Goal: Transaction & Acquisition: Book appointment/travel/reservation

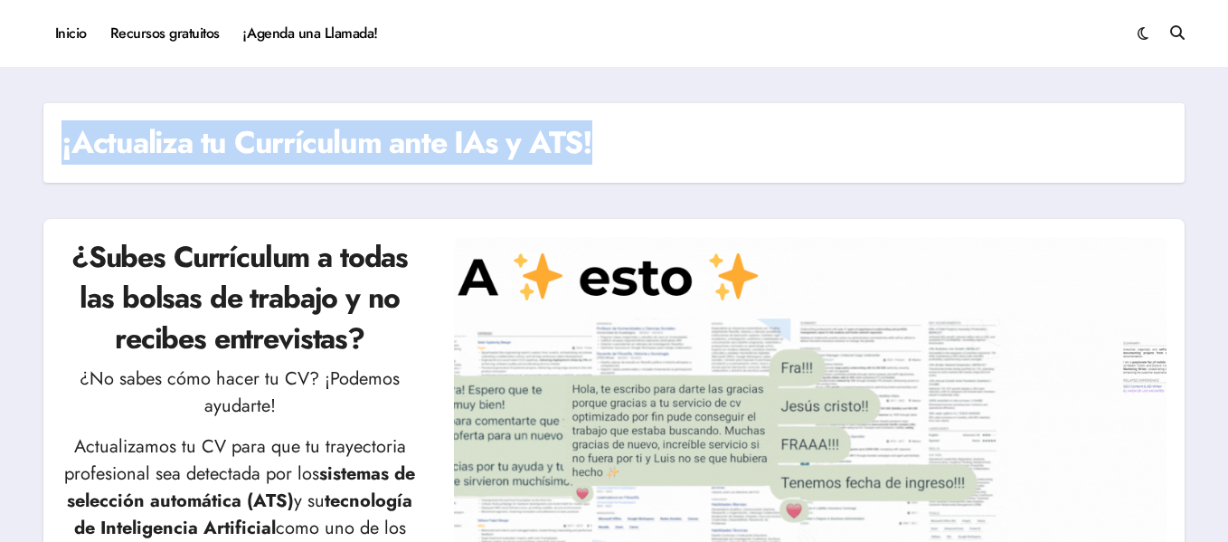
drag, startPoint x: 1226, startPoint y: 46, endPoint x: 1234, endPoint y: 89, distance: 43.3
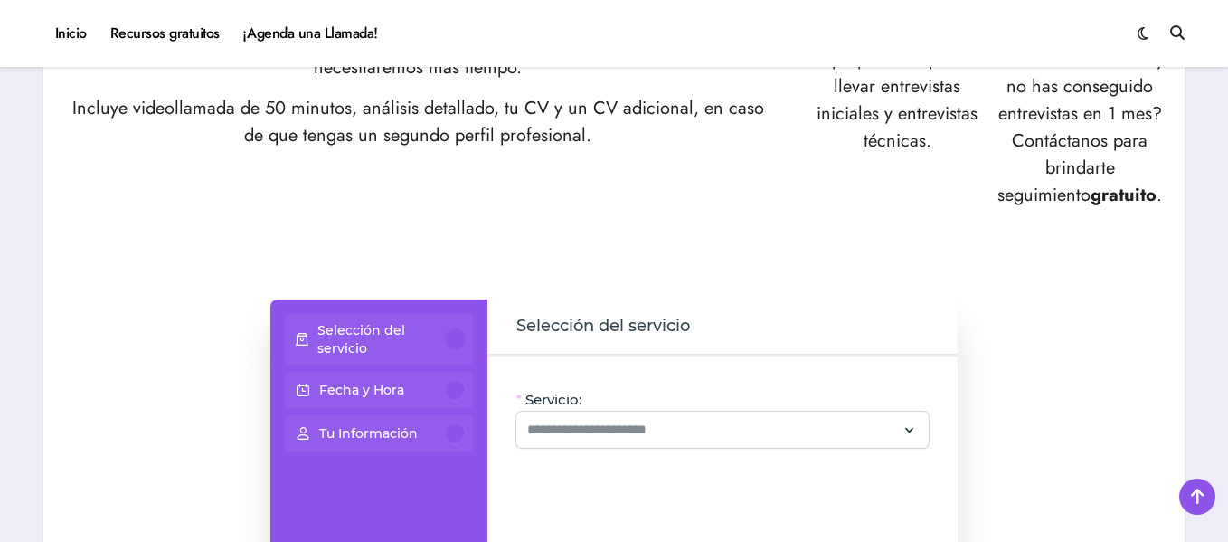
scroll to position [1121, 0]
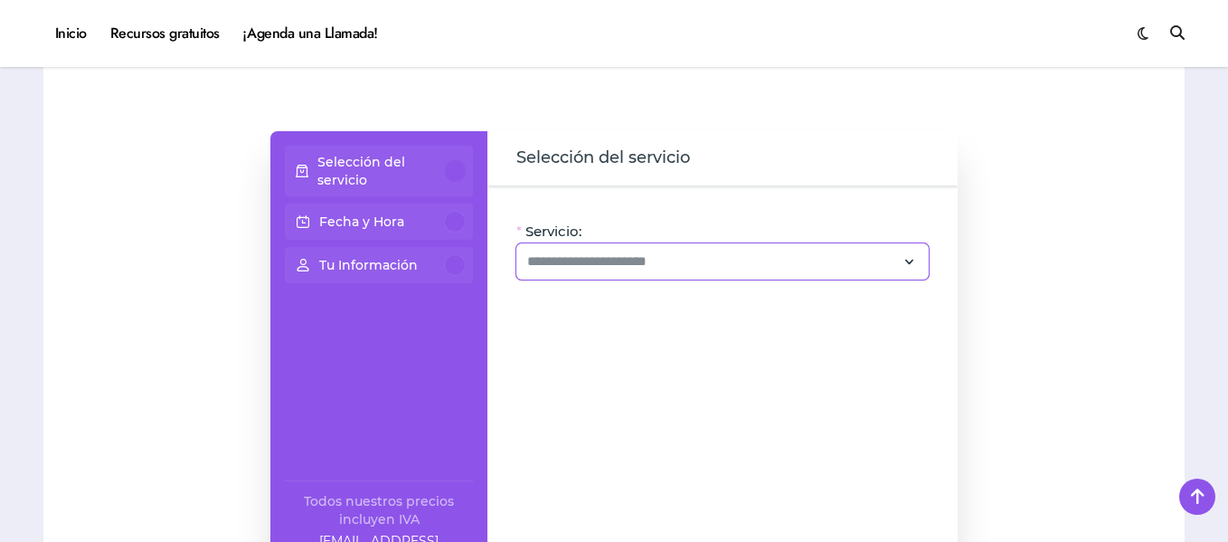
click at [909, 260] on icon at bounding box center [909, 262] width 16 height 24
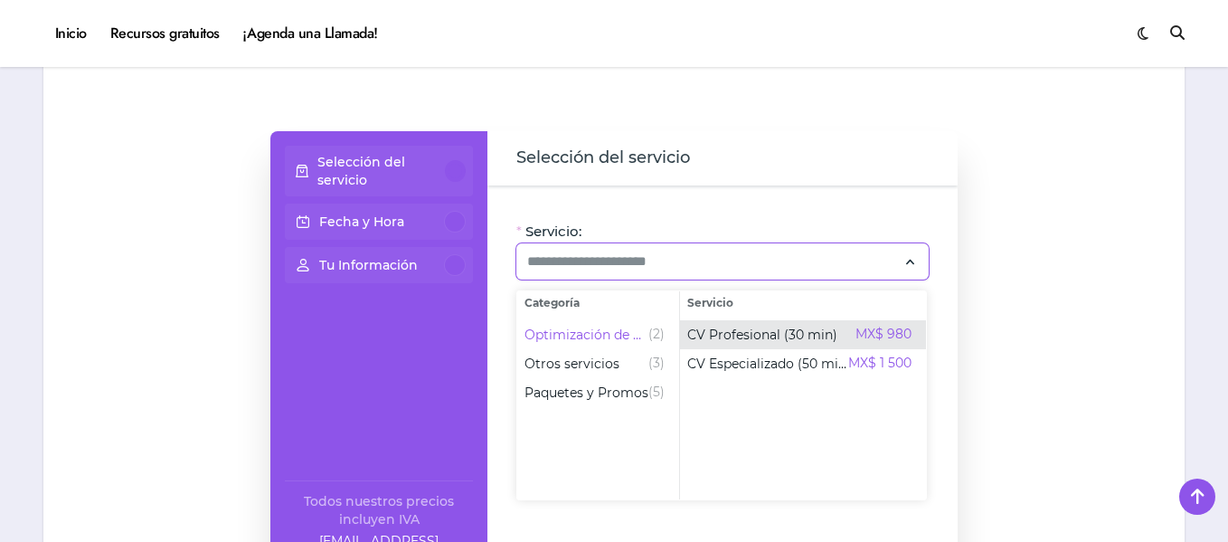
click at [759, 336] on span "CV Profesional (30 min)" at bounding box center [762, 334] width 150 height 18
type input "**********"
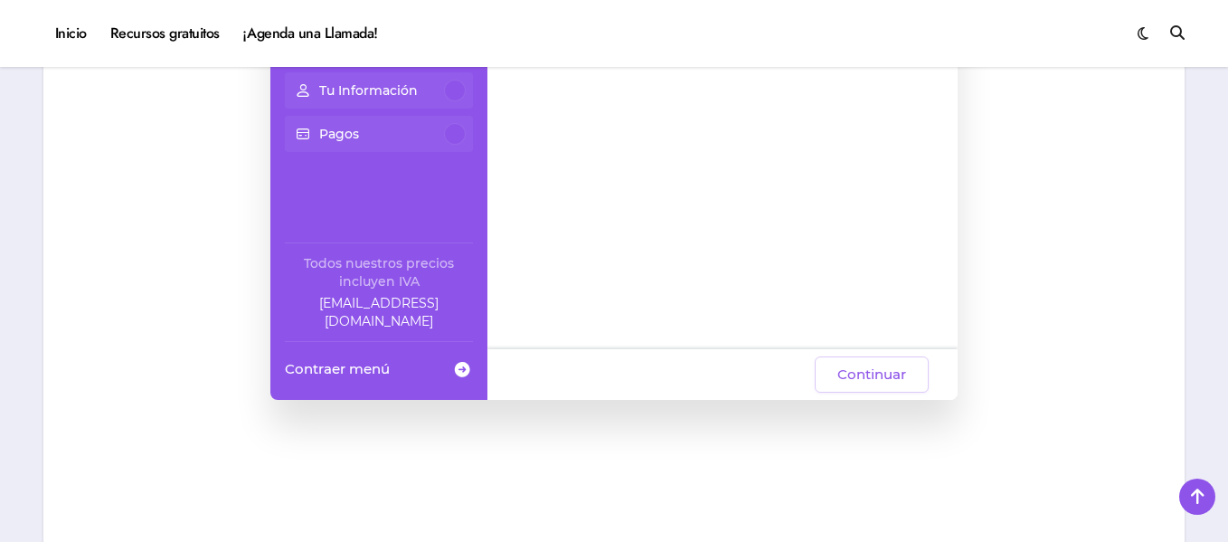
scroll to position [1352, 0]
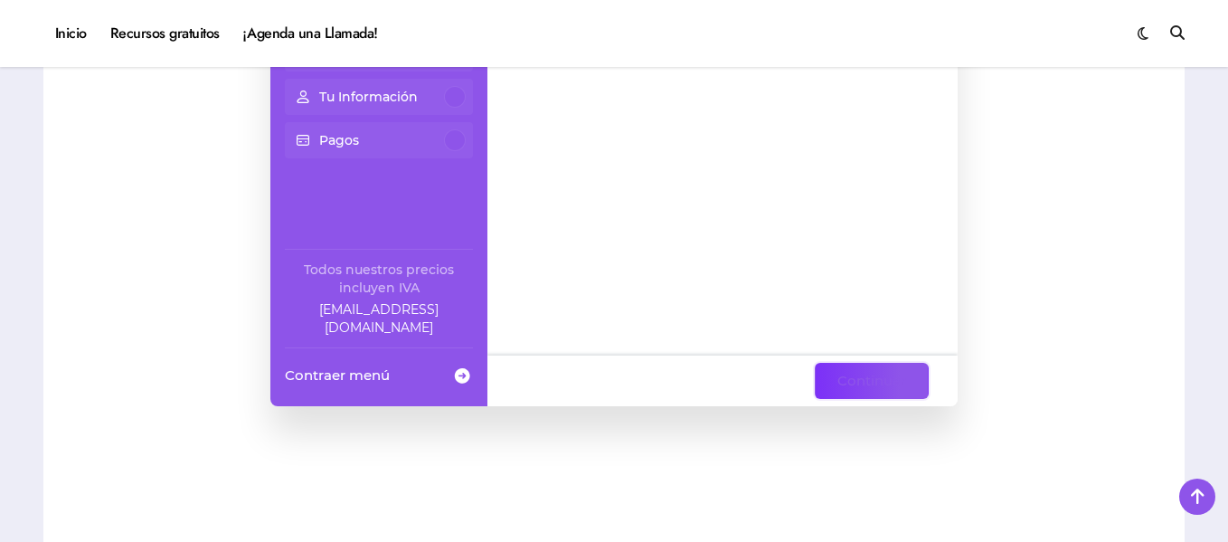
click at [880, 383] on span "Continuar" at bounding box center [871, 381] width 69 height 22
click at [862, 381] on span "Continuar" at bounding box center [871, 381] width 69 height 22
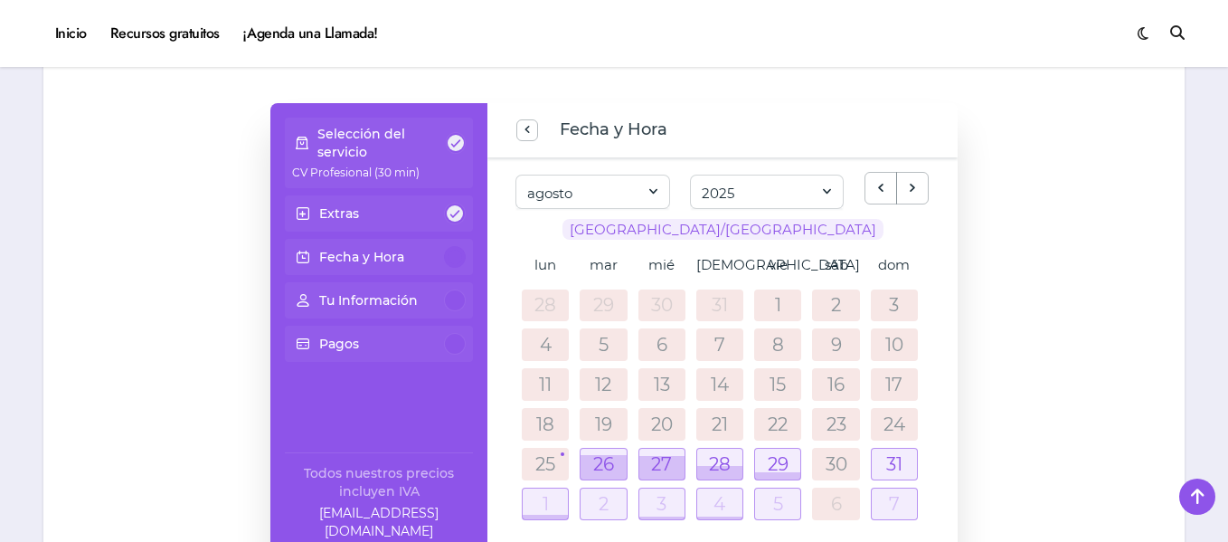
scroll to position [1173, 0]
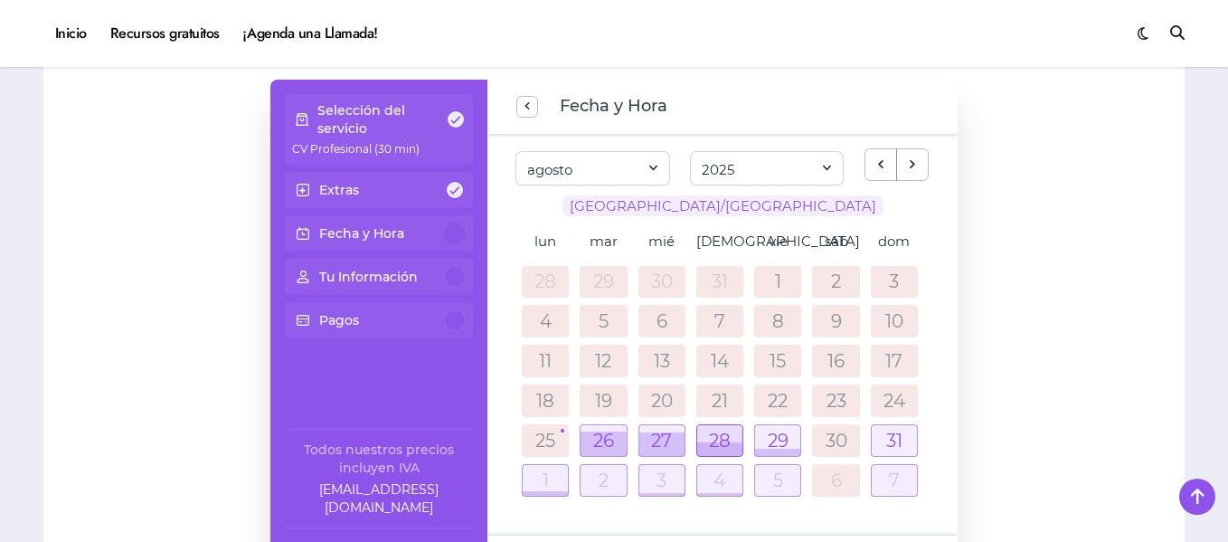
click at [720, 448] on div at bounding box center [719, 449] width 45 height 14
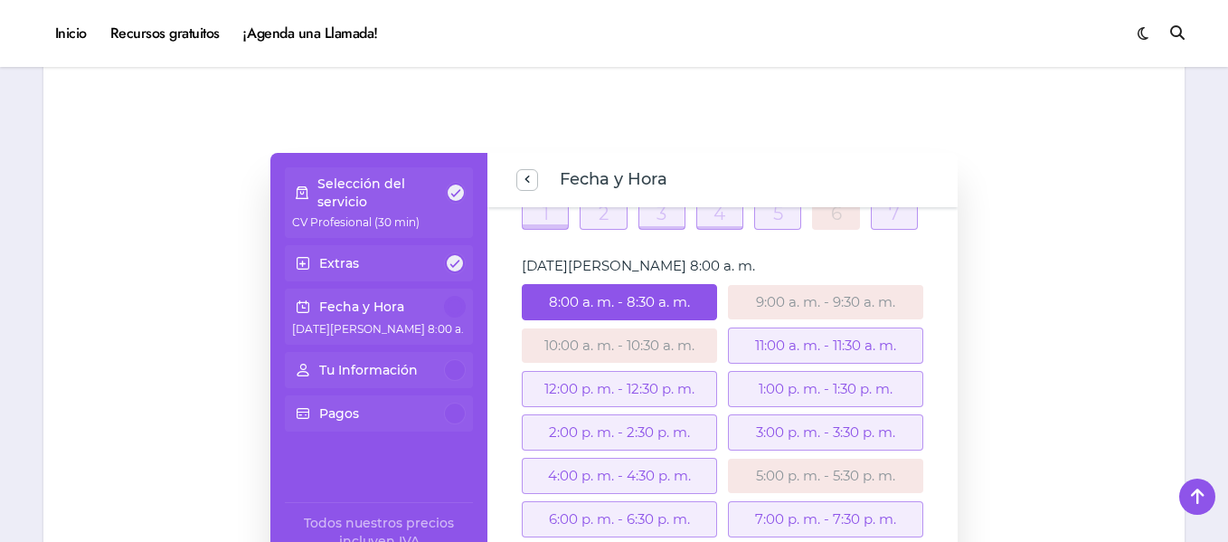
scroll to position [986, 0]
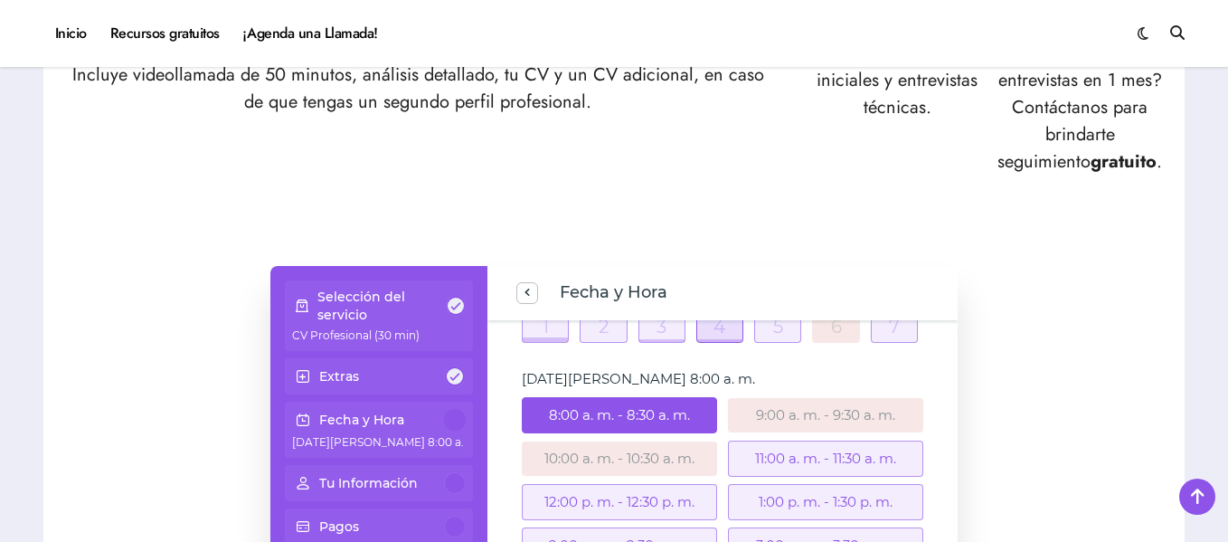
click at [724, 328] on div at bounding box center [719, 326] width 45 height 31
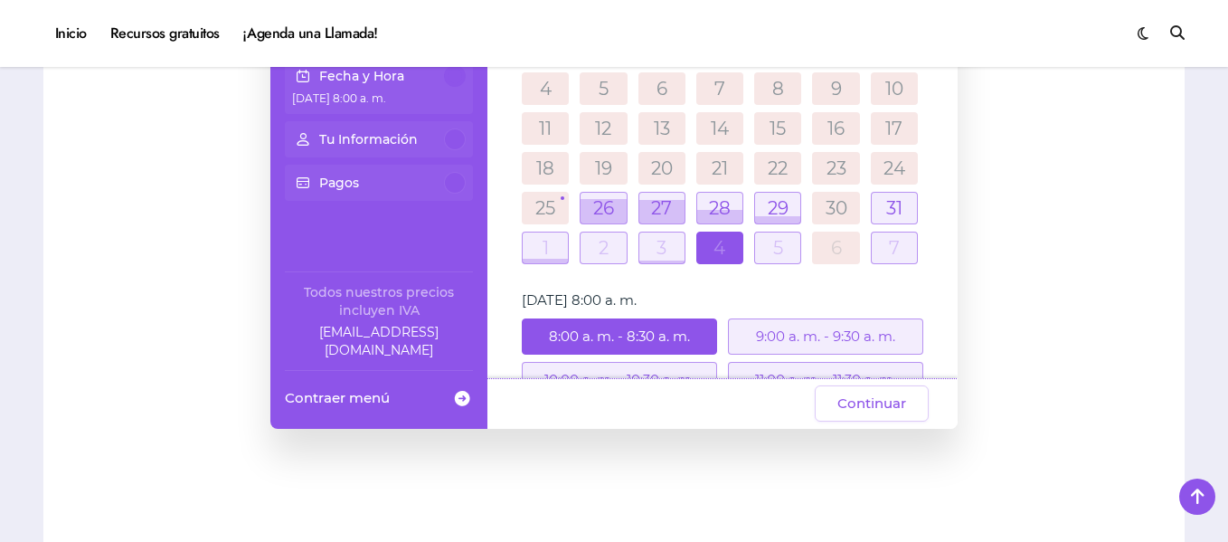
scroll to position [72, 0]
click at [722, 202] on div at bounding box center [719, 210] width 45 height 31
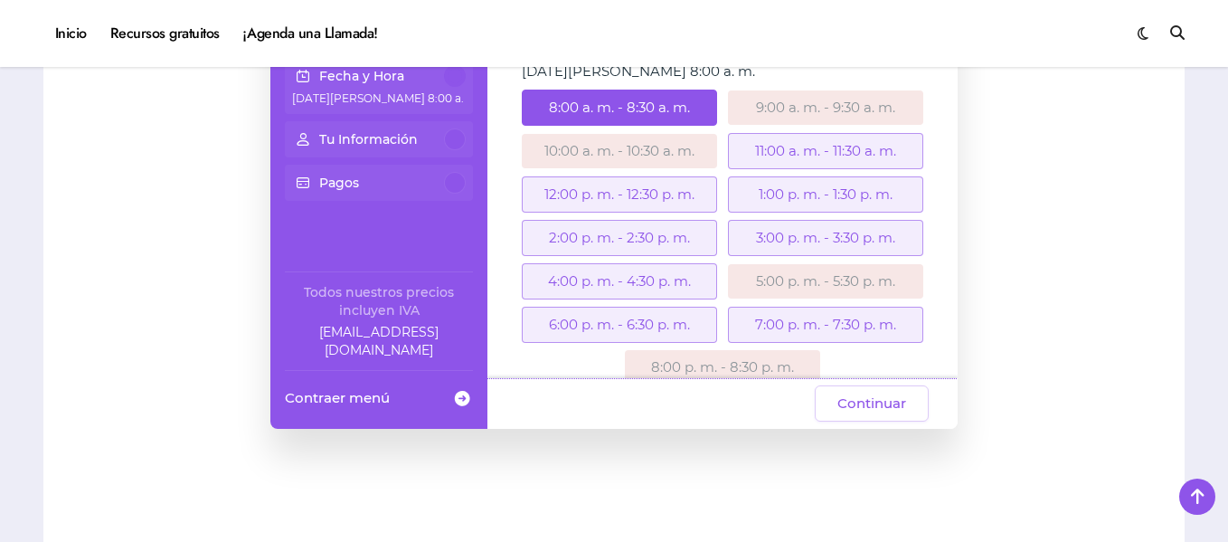
scroll to position [332, 0]
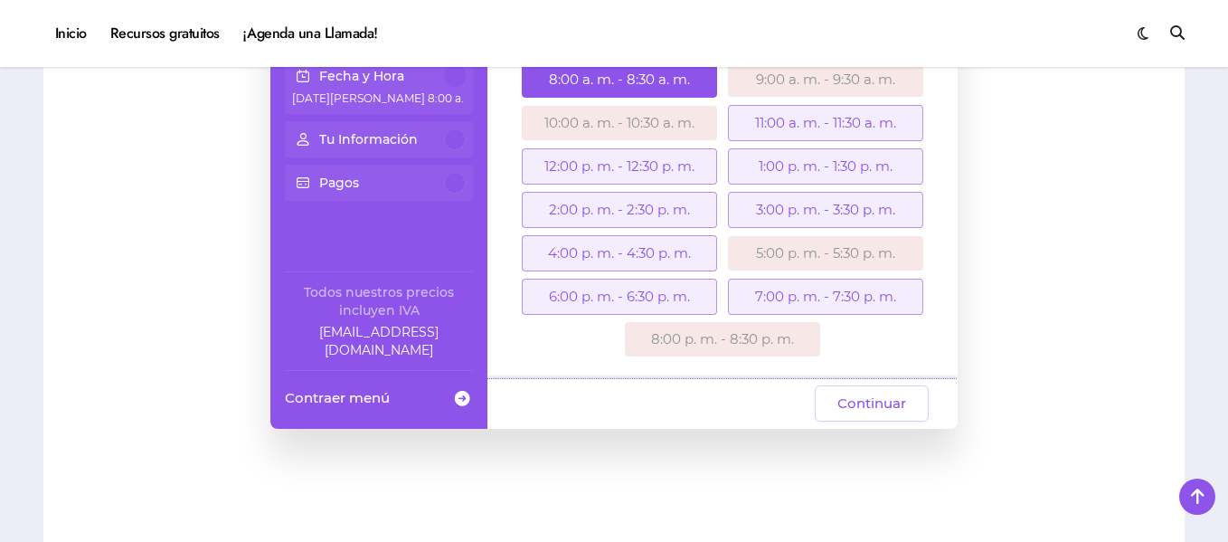
click at [799, 118] on div "11:00 a. m. - 11:30 a. m." at bounding box center [825, 123] width 195 height 36
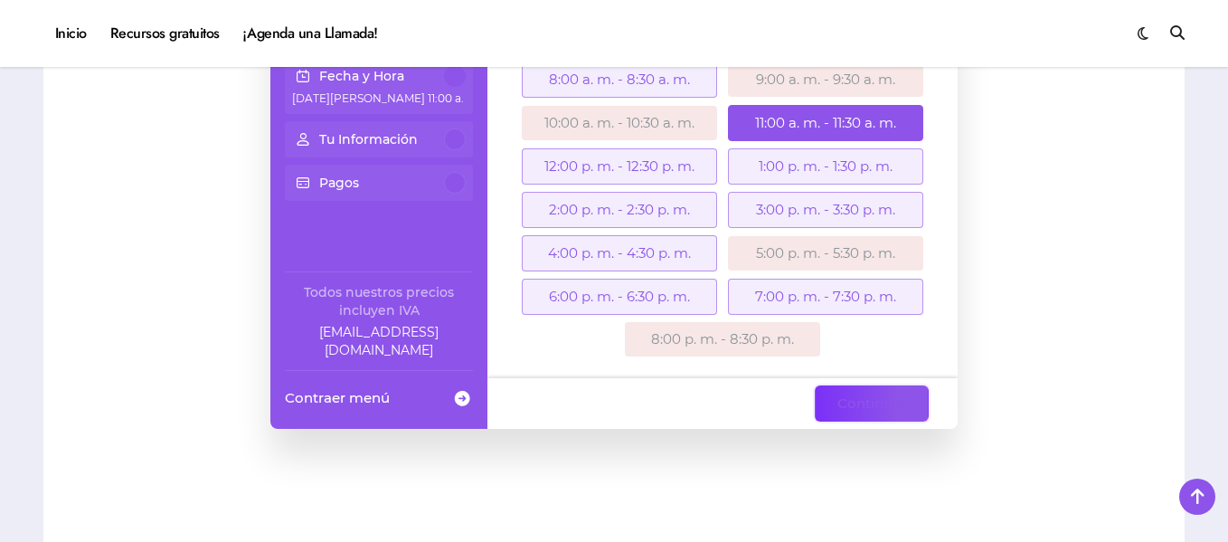
click at [891, 395] on span "Continuar" at bounding box center [871, 403] width 69 height 22
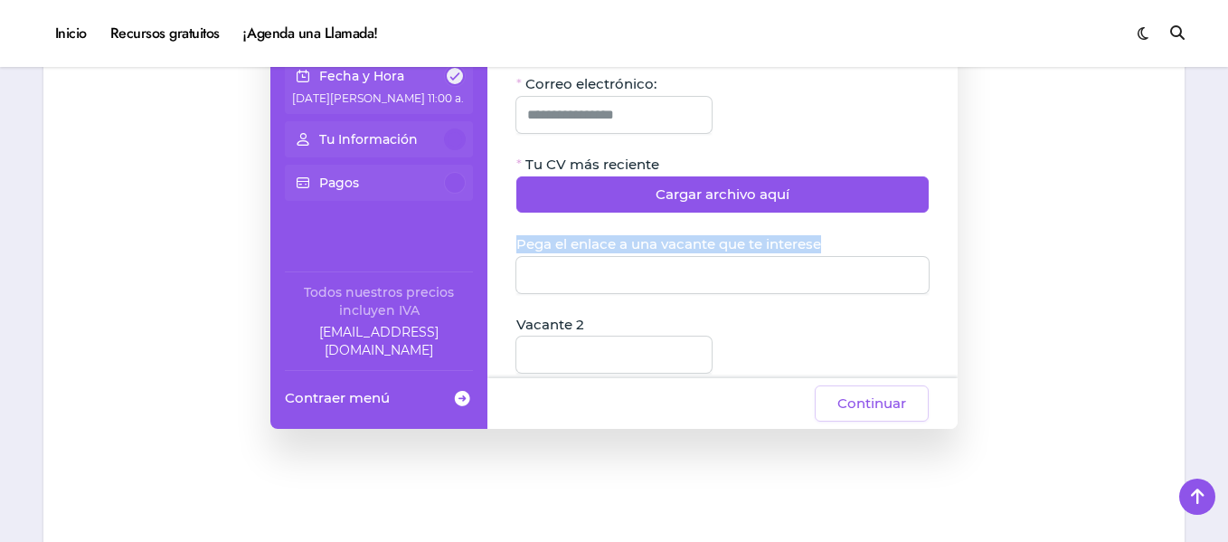
drag, startPoint x: 1227, startPoint y: 254, endPoint x: 1220, endPoint y: 181, distance: 73.6
click at [1220, 181] on div "¡Actualiza tu Currículum ante IAs y ATS! ¿Subes Currículum a todas las bolsas d…" at bounding box center [614, 220] width 1228 height 3029
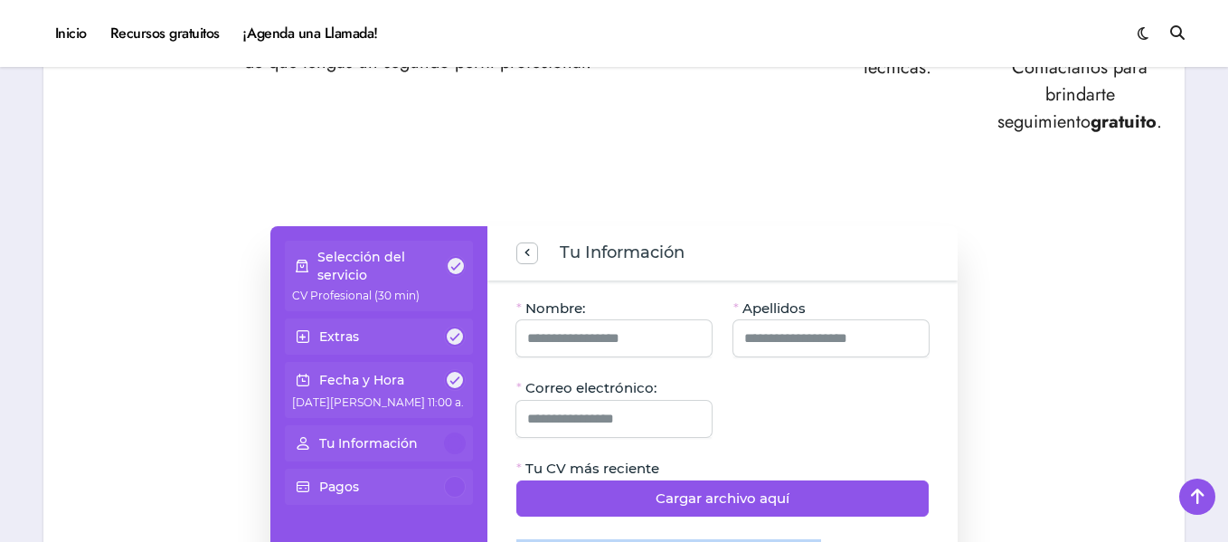
scroll to position [1032, 0]
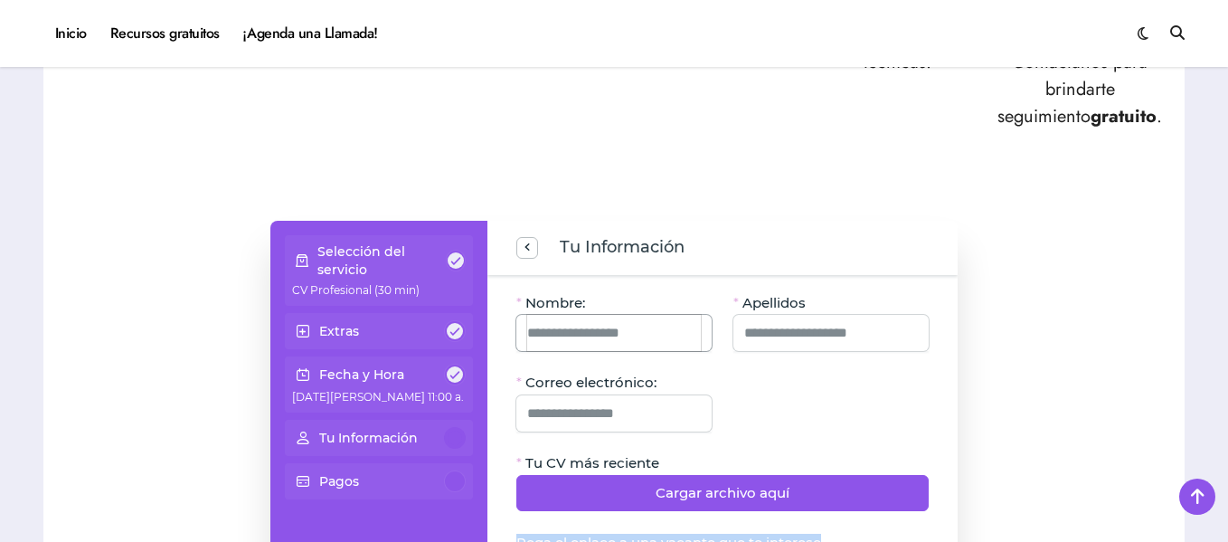
click at [652, 337] on input "Nombre:" at bounding box center [614, 333] width 174 height 36
type input "******"
click at [638, 416] on input "Correo electrónico:" at bounding box center [614, 413] width 174 height 36
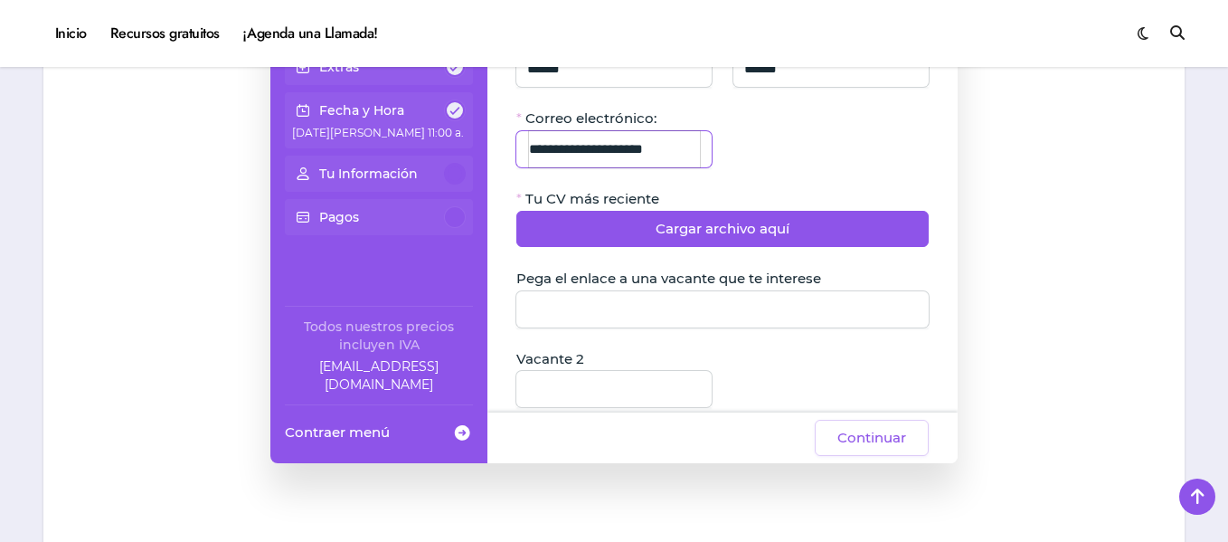
scroll to position [1303, 0]
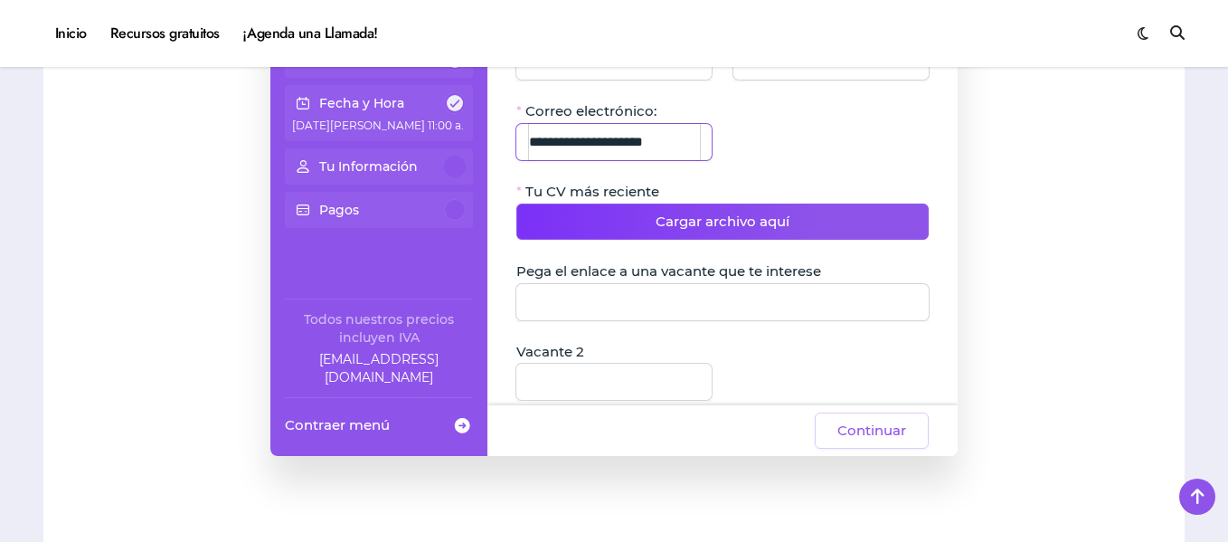
type input "**********"
click at [795, 222] on button "Cargar archivo aquí" at bounding box center [722, 221] width 412 height 36
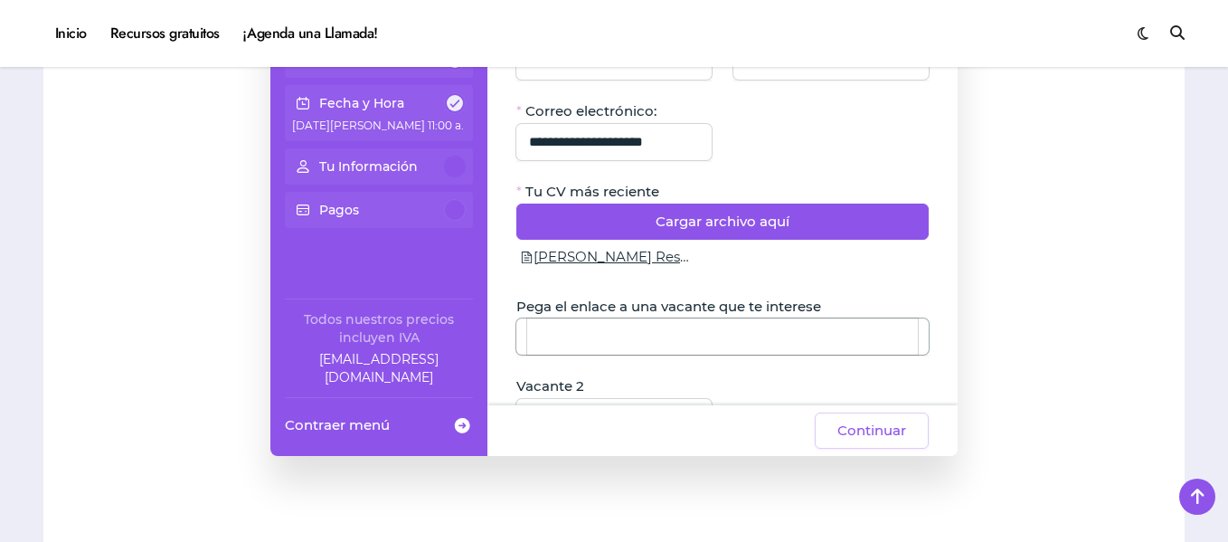
click at [865, 342] on input "Pega el enlace a una vacante que te interese" at bounding box center [722, 336] width 391 height 36
paste input "**********"
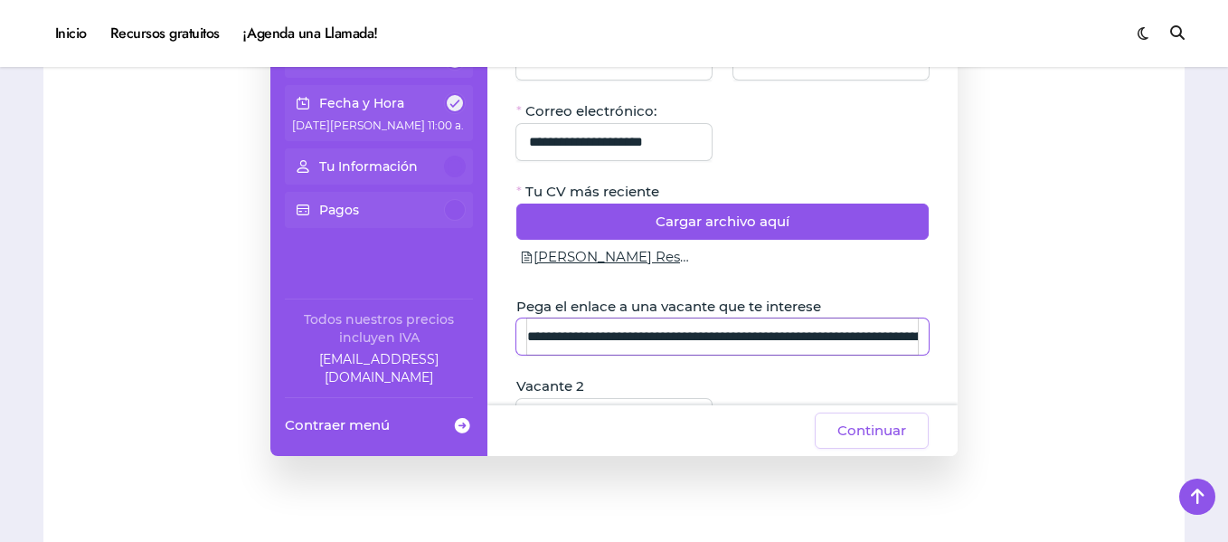
scroll to position [0, 212]
type input "**********"
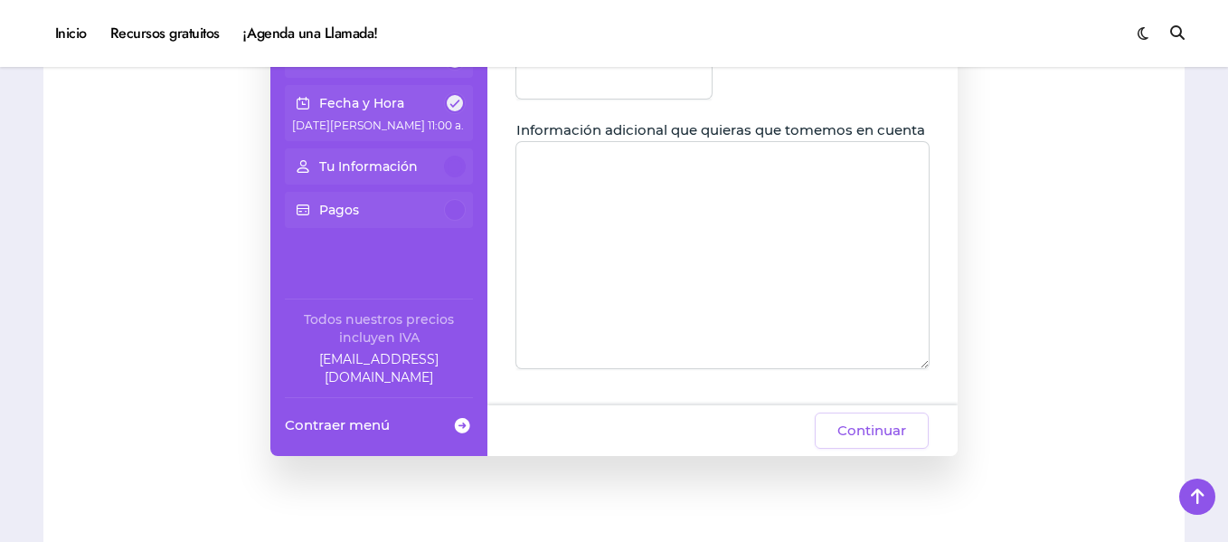
scroll to position [353, 0]
drag, startPoint x: 1227, startPoint y: 279, endPoint x: 1227, endPoint y: 239, distance: 40.7
click at [1227, 239] on div "¡Actualiza tu Currículum ante IAs y ATS! ¿Subes Currículum a todas las bolsas d…" at bounding box center [614, 247] width 1228 height 3029
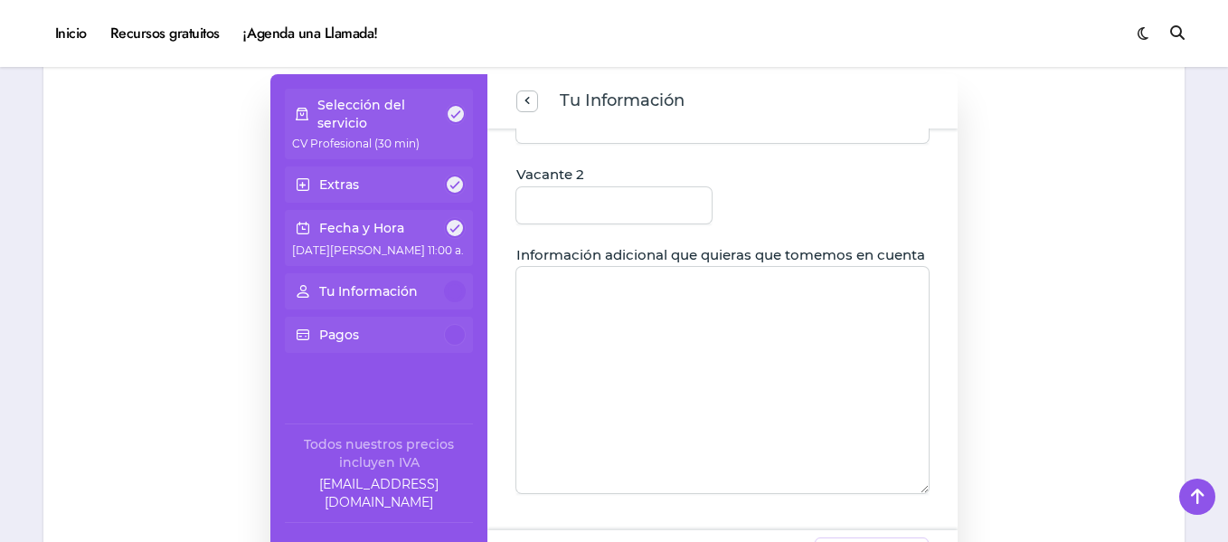
scroll to position [1167, 0]
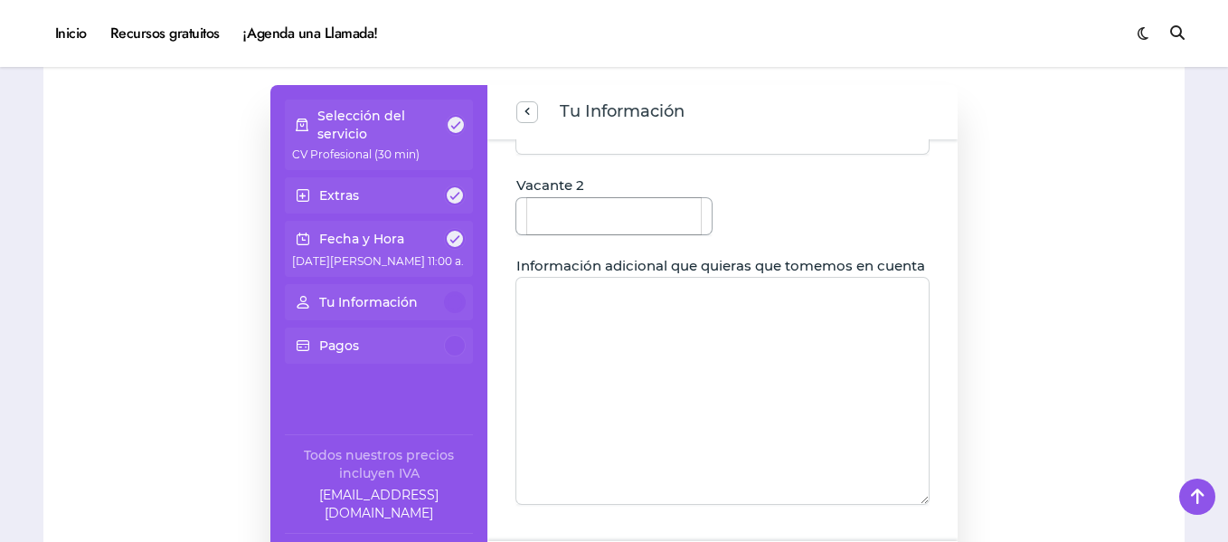
click at [671, 201] on input "Vacante 2" at bounding box center [614, 216] width 174 height 36
paste input "**********"
type input "**********"
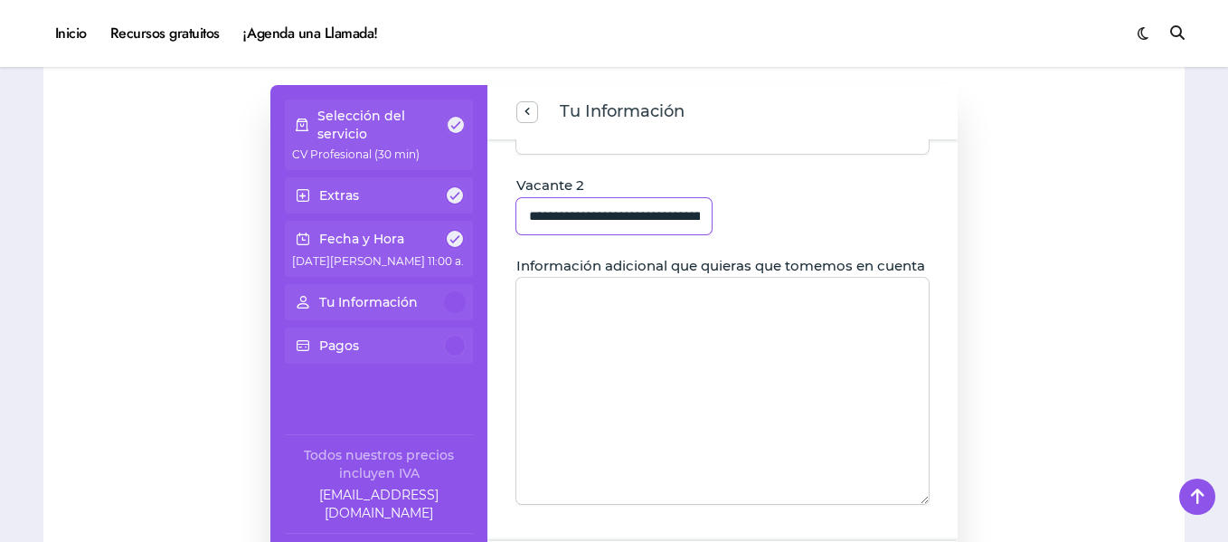
click at [721, 302] on textarea "Información adicional que quieras que tomemos en cuenta" at bounding box center [722, 391] width 412 height 226
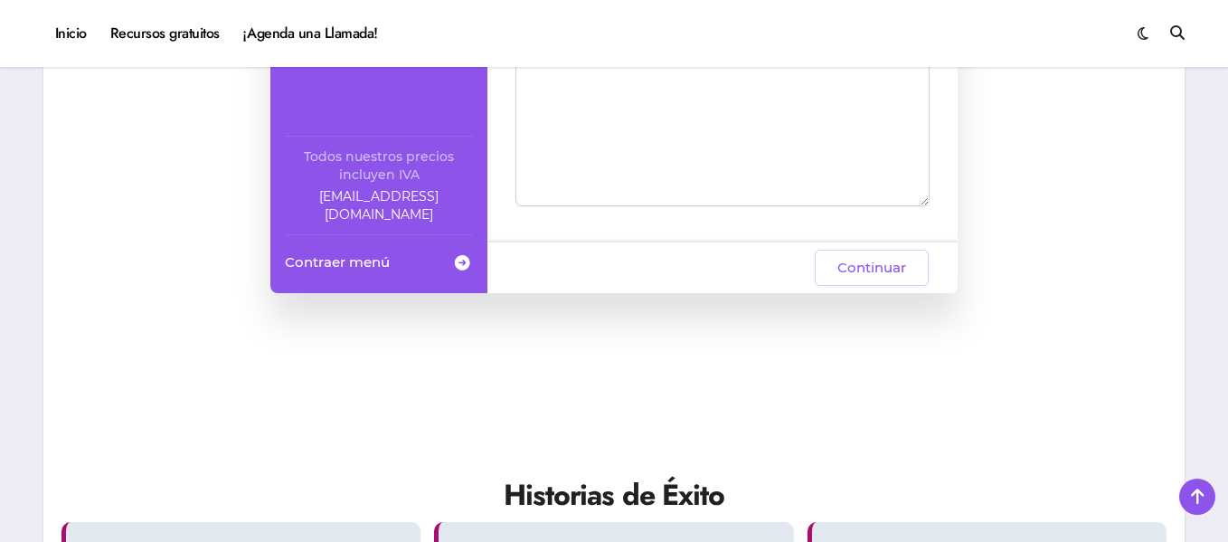
scroll to position [1460, 0]
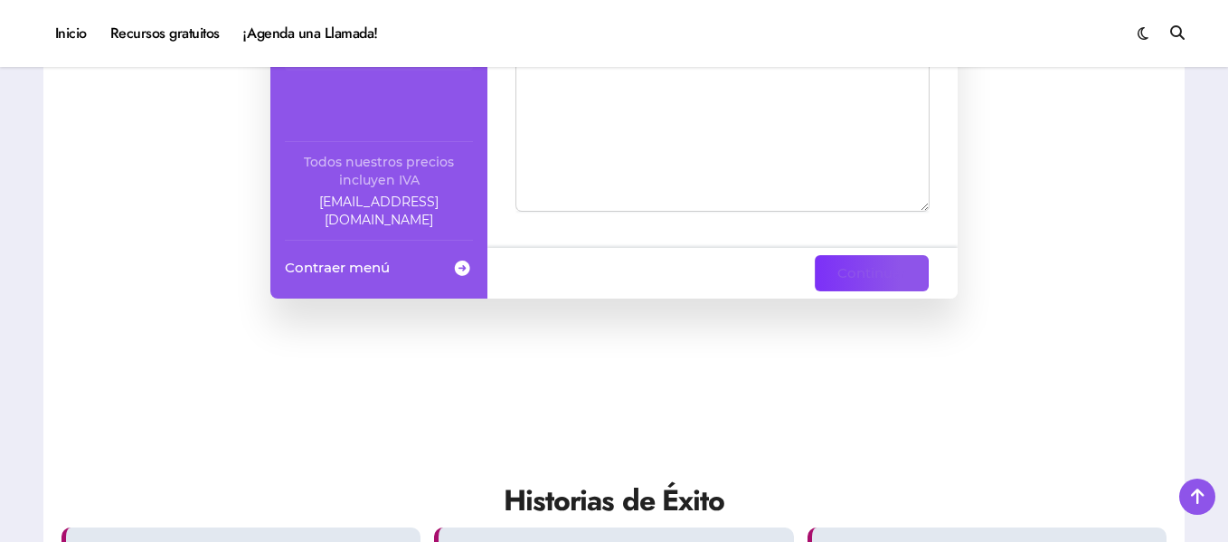
type textarea "**********"
click at [897, 265] on span "Continuar" at bounding box center [871, 273] width 69 height 22
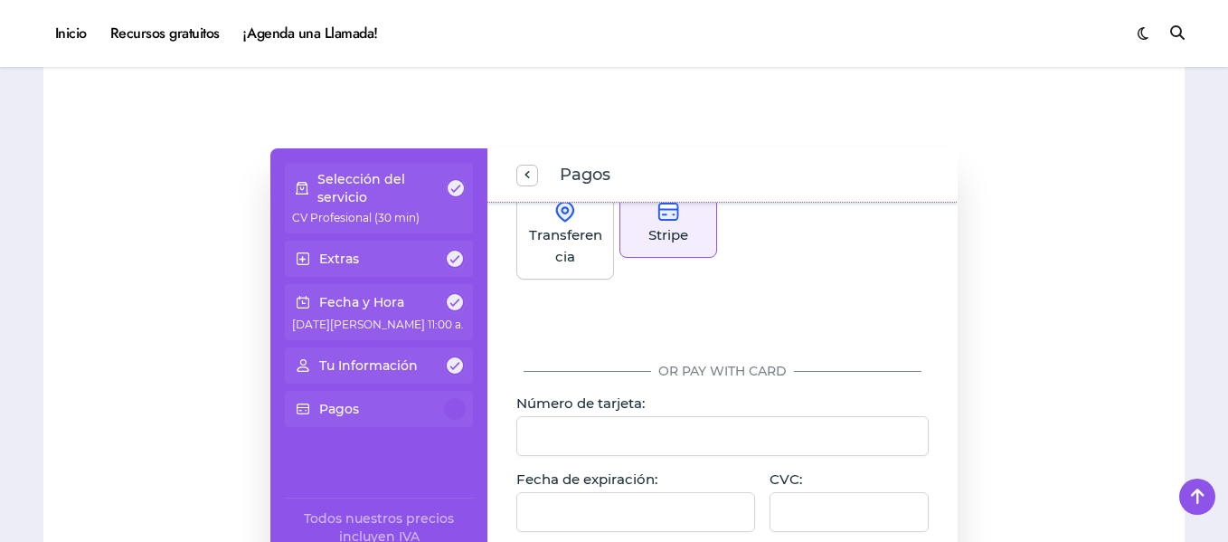
scroll to position [286, 0]
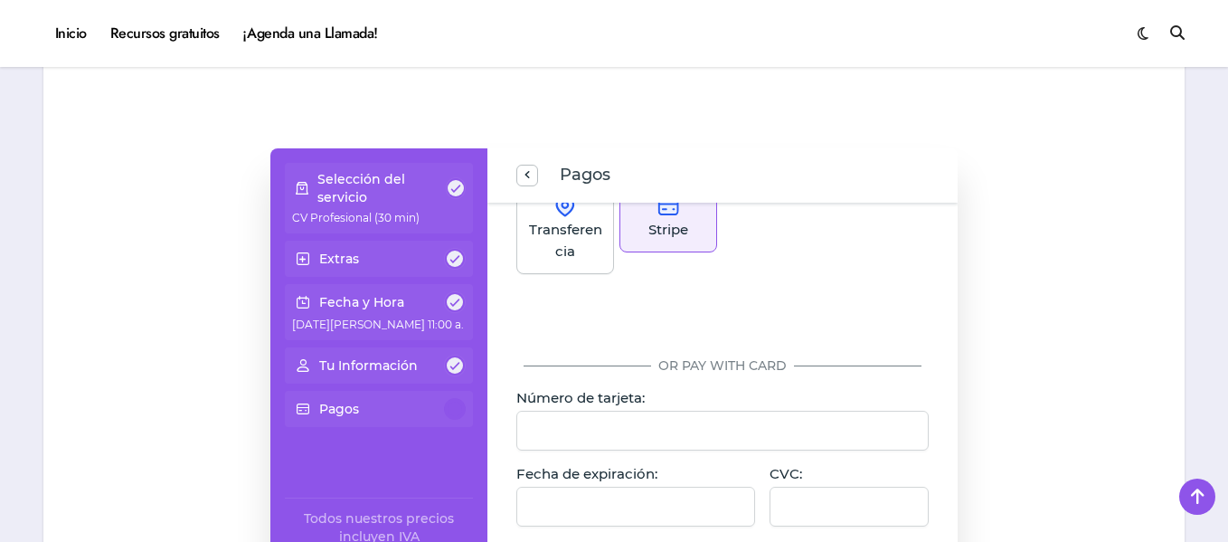
drag, startPoint x: 1224, startPoint y: 251, endPoint x: 1234, endPoint y: 290, distance: 40.1
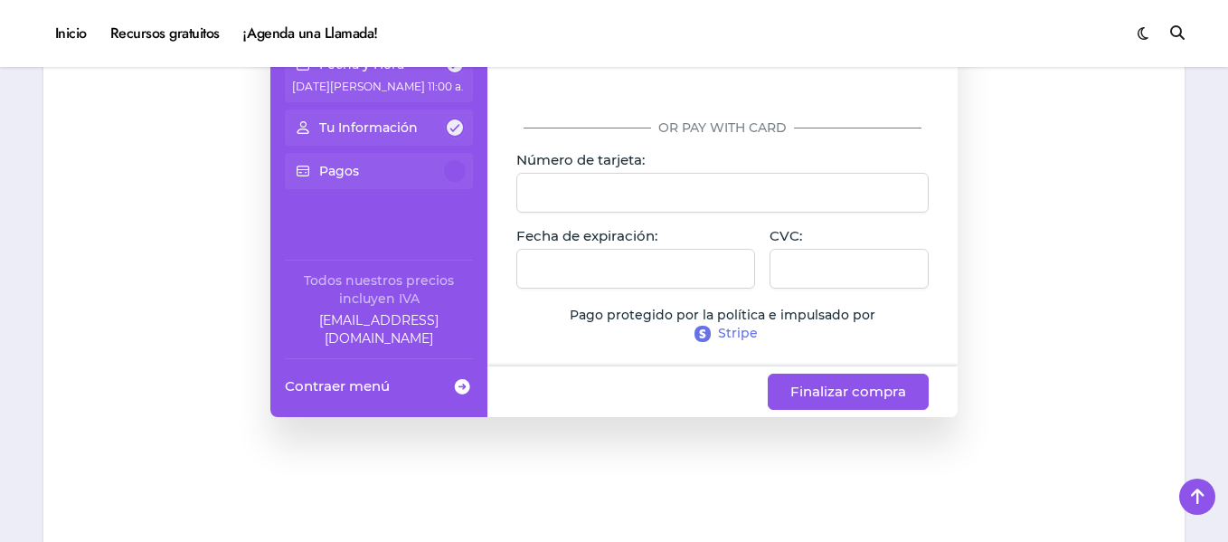
scroll to position [1347, 0]
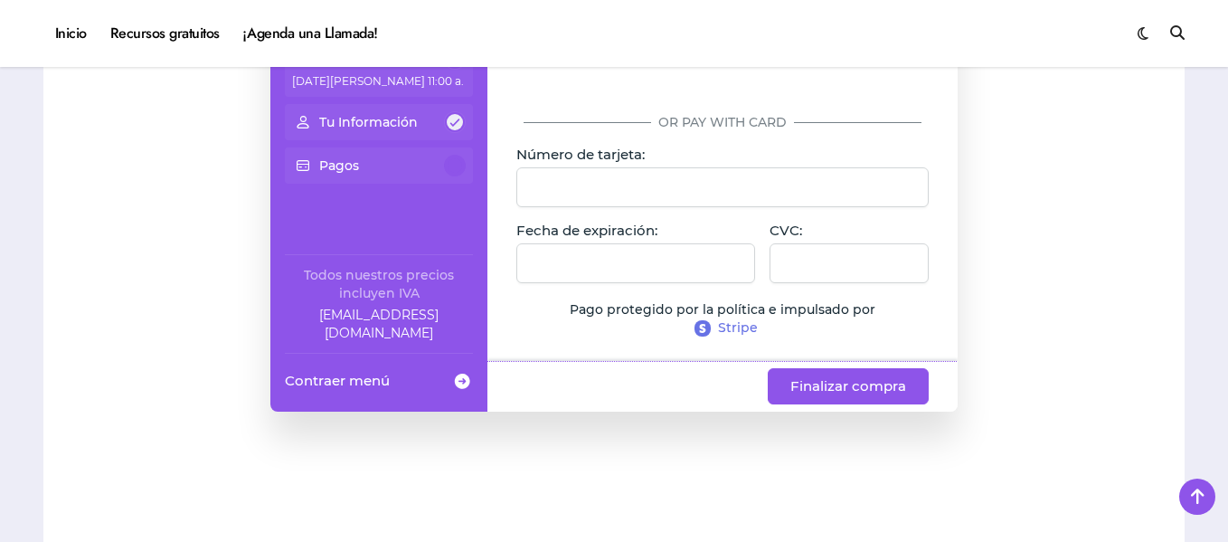
click at [696, 273] on div at bounding box center [635, 263] width 239 height 40
click at [854, 253] on div at bounding box center [848, 263] width 159 height 40
click at [875, 385] on span "Finalizar compra" at bounding box center [848, 386] width 116 height 22
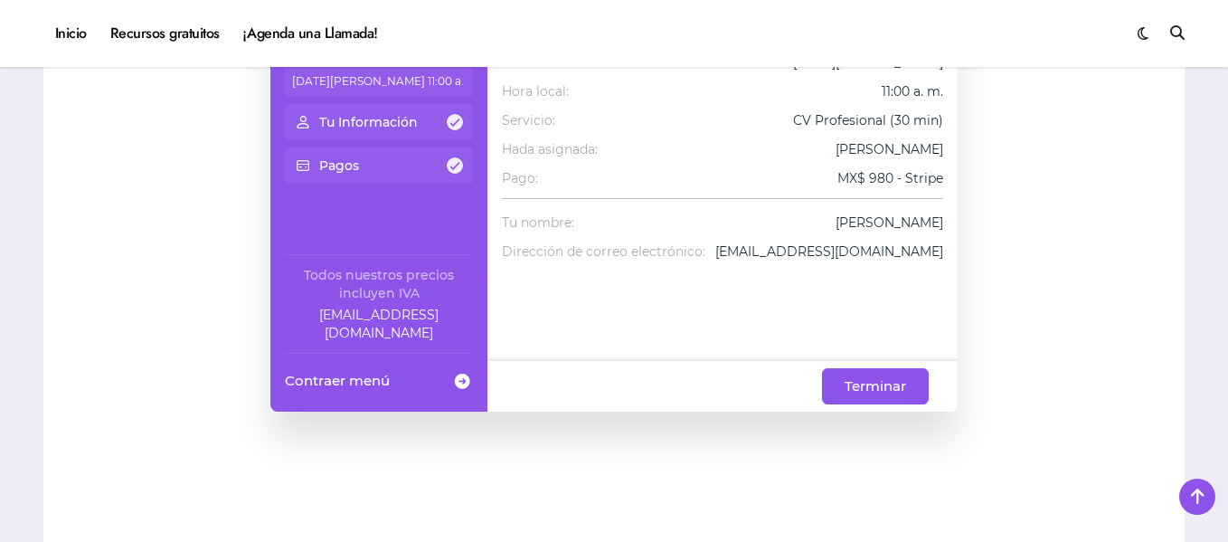
drag, startPoint x: 1231, startPoint y: 222, endPoint x: 1079, endPoint y: 68, distance: 217.3
click at [1079, 68] on div "Selección del servicio CV Profesional (30 min) Extras Fecha y Hora 28 de Agosto…" at bounding box center [613, 158] width 1105 height 506
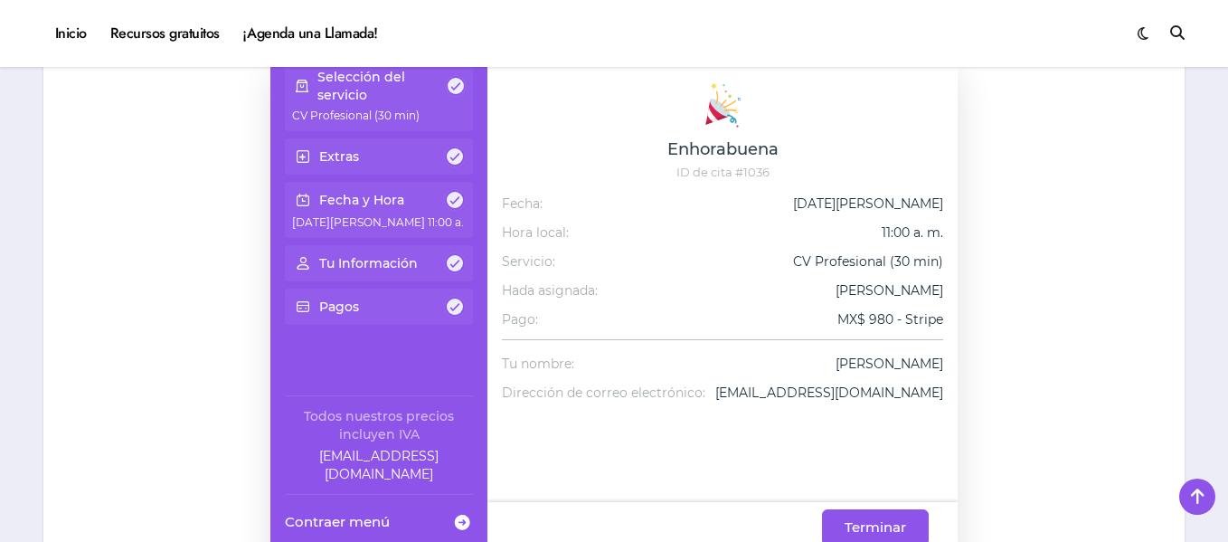
scroll to position [1212, 0]
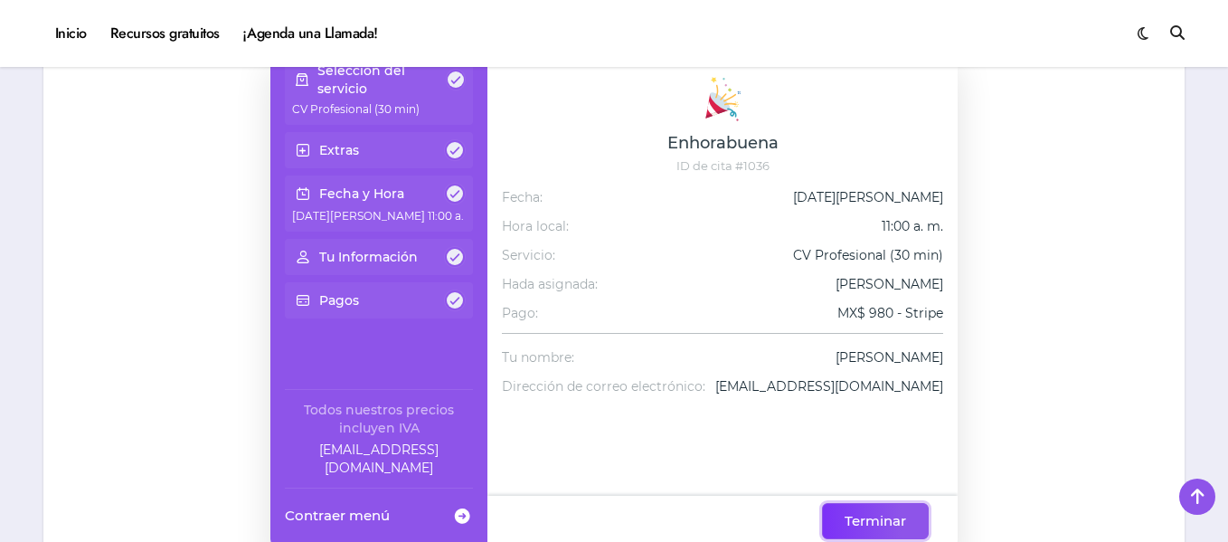
click at [906, 530] on button "Terminar" at bounding box center [875, 521] width 107 height 36
